Goal: Task Accomplishment & Management: Use online tool/utility

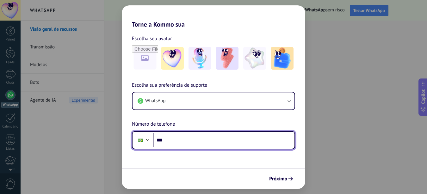
click at [253, 143] on input "***" at bounding box center [223, 140] width 141 height 15
type input "**********"
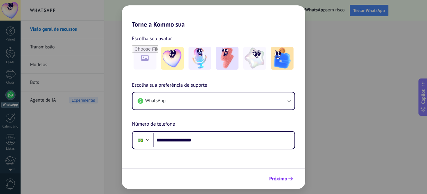
click at [287, 178] on span "Próximo" at bounding box center [278, 179] width 18 height 4
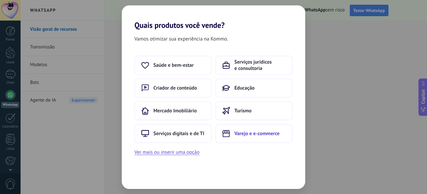
click at [236, 131] on span "Varejo e e-commerce" at bounding box center [256, 133] width 45 height 6
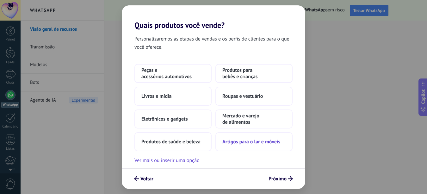
click at [234, 142] on span "Artigos para o lar e móveis" at bounding box center [251, 142] width 58 height 6
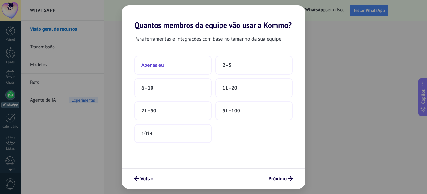
click at [154, 60] on button "Apenas eu" at bounding box center [172, 65] width 77 height 19
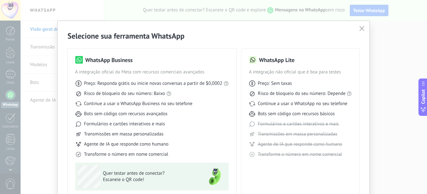
scroll to position [54, 0]
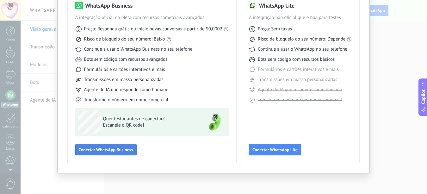
click at [122, 150] on span "Conectar WhatsApp Business" at bounding box center [106, 149] width 54 height 4
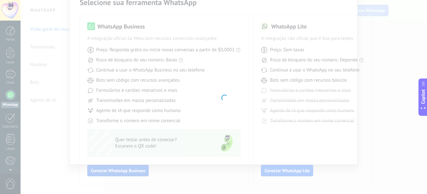
scroll to position [34, 0]
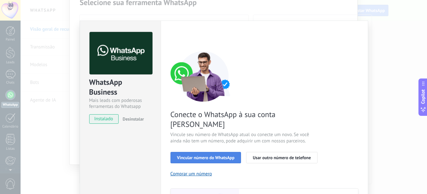
click at [208, 155] on span "Vincular número do WhatsApp" at bounding box center [206, 157] width 58 height 4
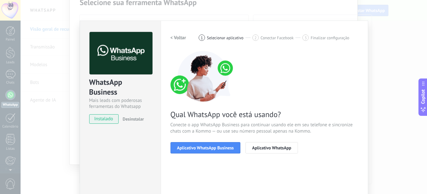
click at [208, 146] on span "Aplicativo WhatsApp Business" at bounding box center [205, 148] width 57 height 4
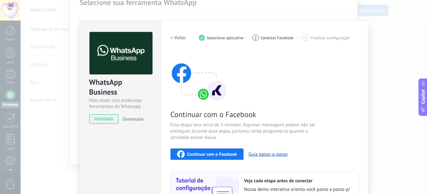
click at [206, 151] on div "Continuar com o Facebook" at bounding box center [207, 154] width 60 height 8
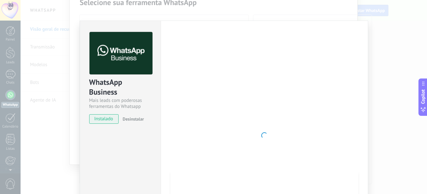
click at [127, 58] on img at bounding box center [121, 53] width 63 height 43
click at [133, 118] on span "Desinstalar" at bounding box center [133, 119] width 21 height 6
